Goal: Check status

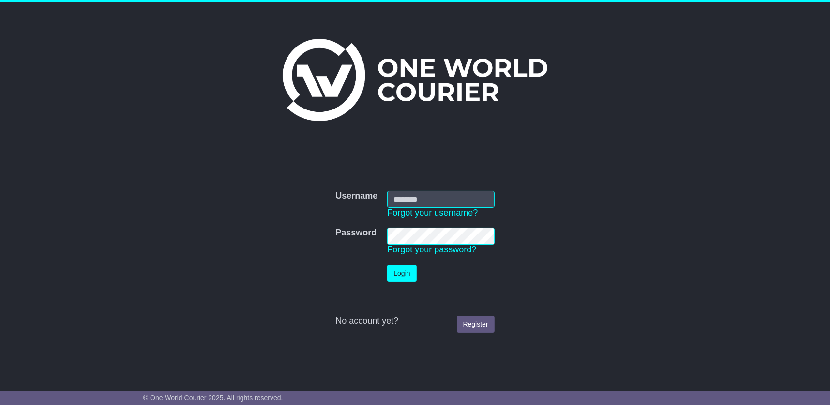
type input "**********"
click at [401, 272] on button "Login" at bounding box center [401, 273] width 29 height 17
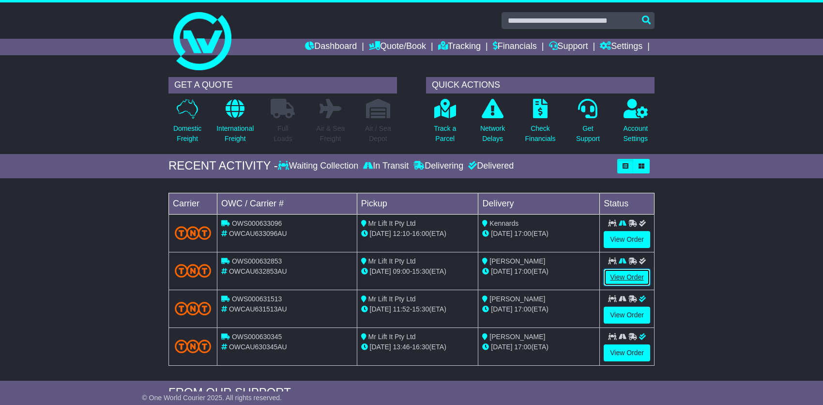
click at [620, 277] on link "View Order" at bounding box center [627, 277] width 46 height 17
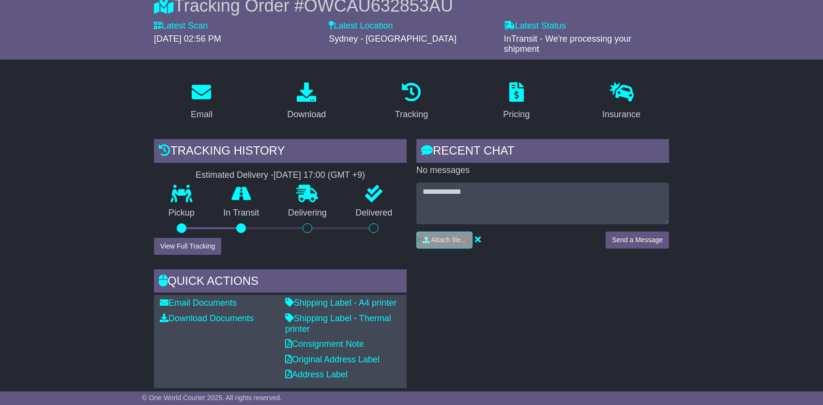
scroll to position [97, 0]
click at [185, 247] on button "View Full Tracking" at bounding box center [187, 245] width 67 height 17
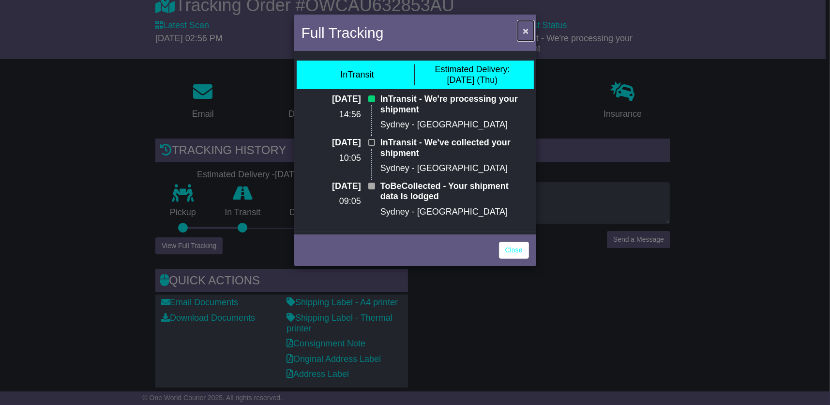
click at [527, 24] on button "×" at bounding box center [525, 31] width 15 height 20
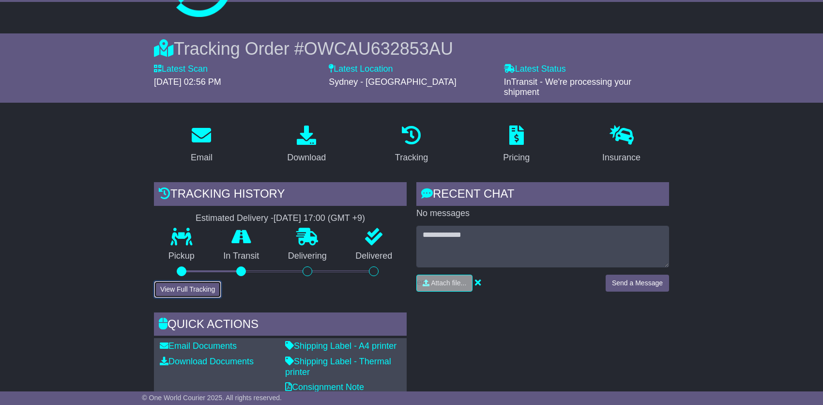
scroll to position [0, 0]
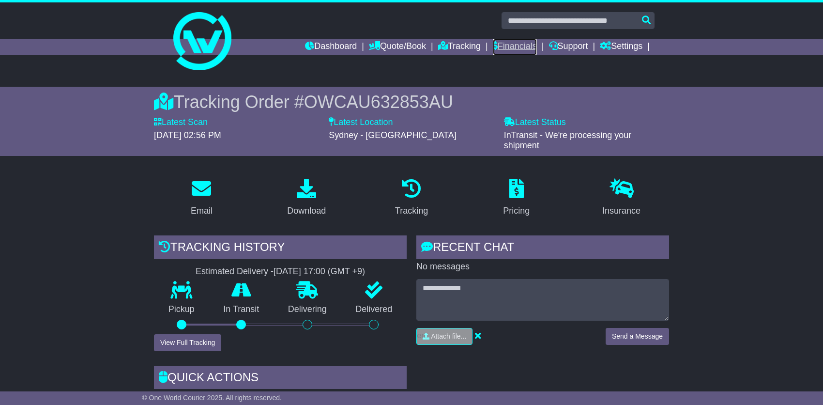
click at [504, 46] on link "Financials" at bounding box center [515, 47] width 44 height 16
